Goal: Task Accomplishment & Management: Use online tool/utility

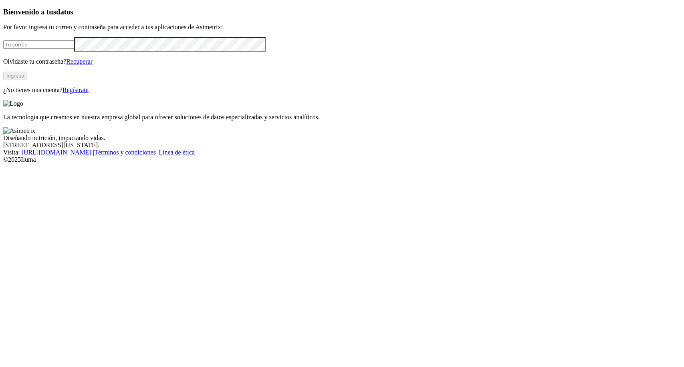
type input "[PERSON_NAME][EMAIL_ADDRESS][PERSON_NAME][DOMAIN_NAME]"
click at [27, 80] on button "Ingresa" at bounding box center [15, 76] width 24 height 8
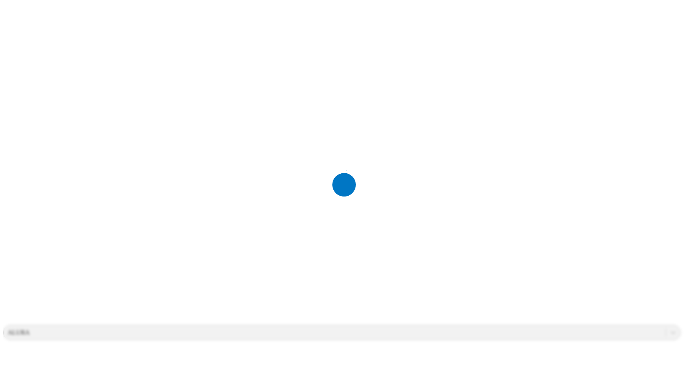
click at [145, 193] on div at bounding box center [345, 183] width 684 height 367
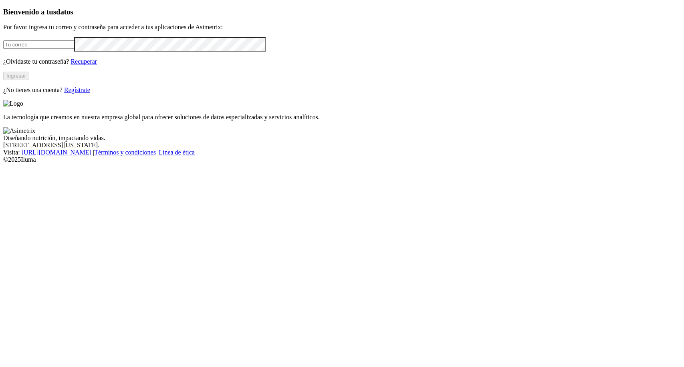
type input "[PERSON_NAME][EMAIL_ADDRESS][PERSON_NAME][DOMAIN_NAME]"
click at [29, 80] on button "Ingresar" at bounding box center [16, 76] width 26 height 8
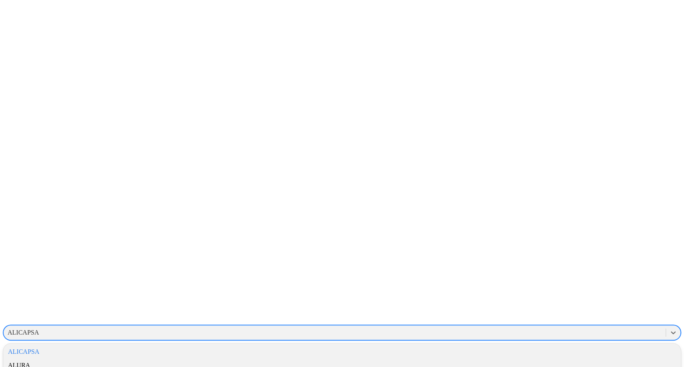
click at [525, 327] on div "ALICAPSA" at bounding box center [335, 333] width 662 height 12
click at [589, 359] on div "ALURA" at bounding box center [341, 366] width 677 height 14
